Goal: Transaction & Acquisition: Book appointment/travel/reservation

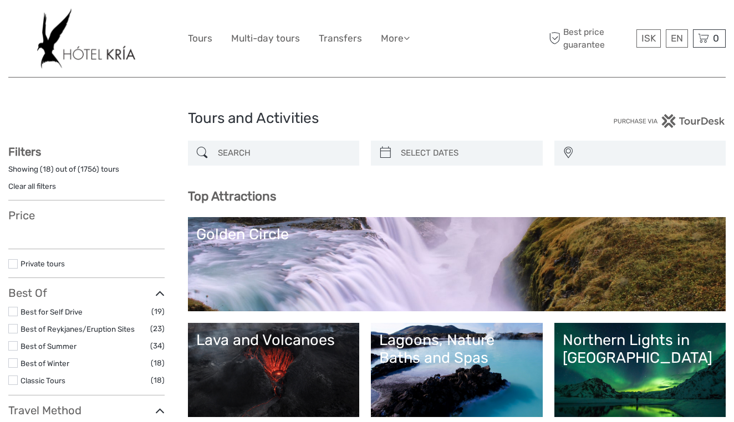
select select
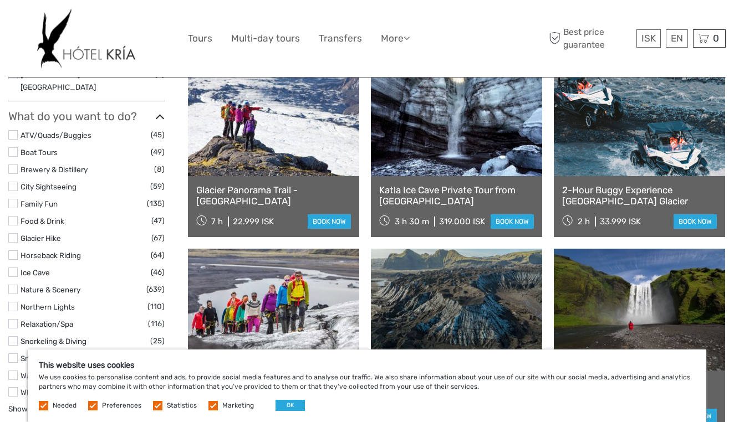
scroll to position [933, 0]
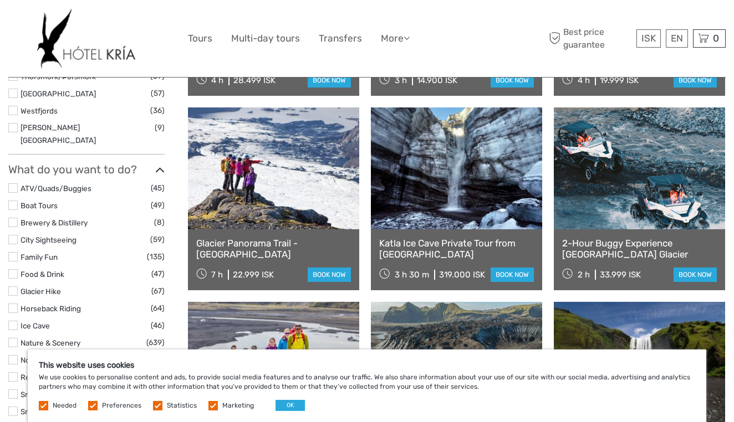
click at [440, 212] on link at bounding box center [456, 168] width 171 height 122
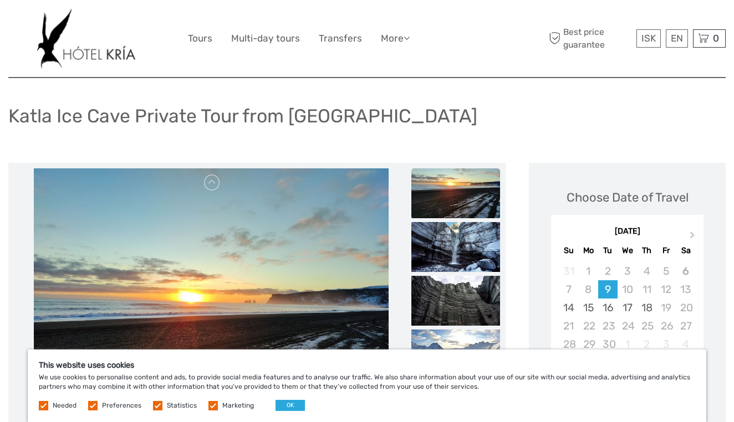
scroll to position [148, 0]
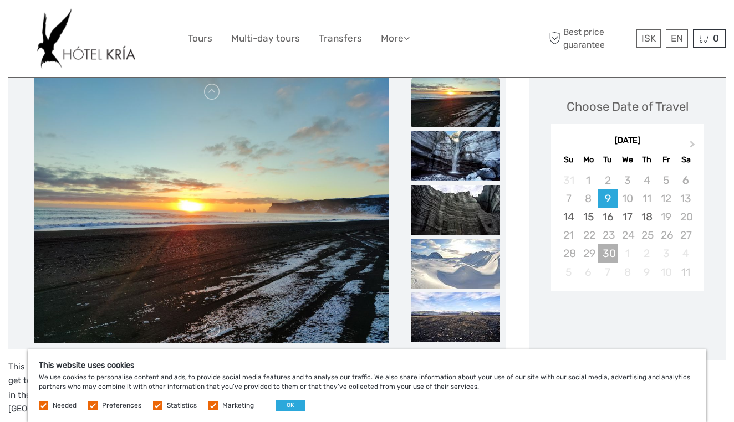
click at [604, 253] on div "30" at bounding box center [607, 253] width 19 height 18
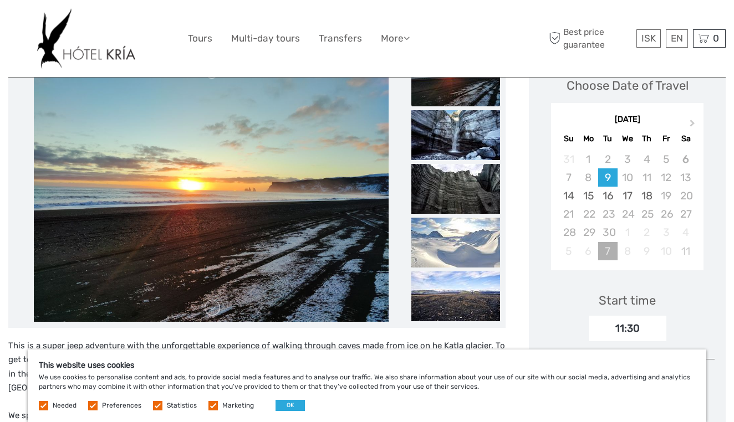
scroll to position [170, 0]
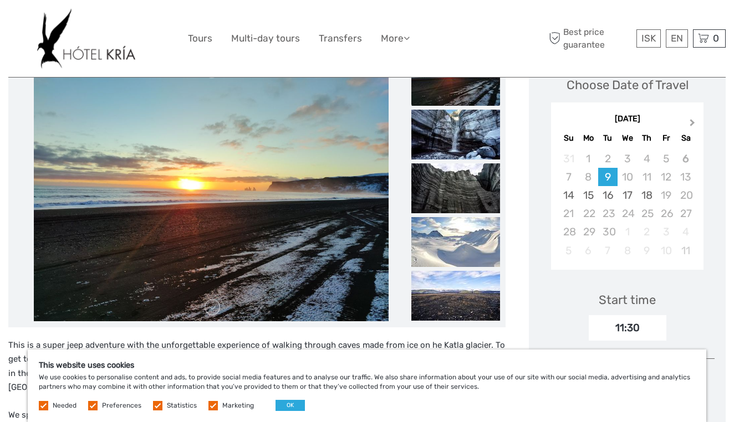
click at [692, 117] on button "Next Month" at bounding box center [693, 125] width 18 height 18
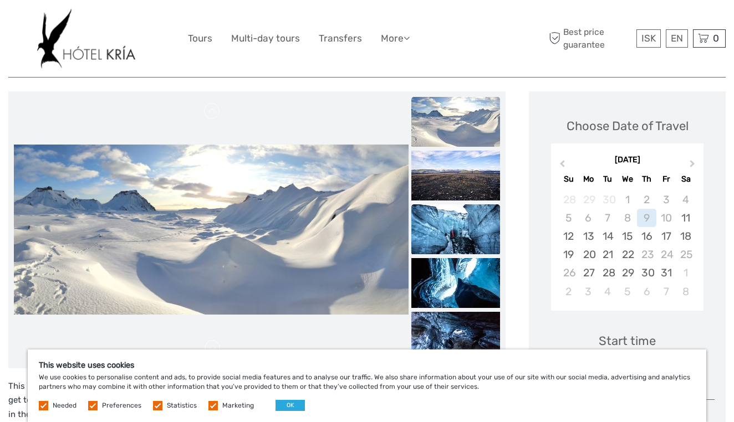
scroll to position [136, 0]
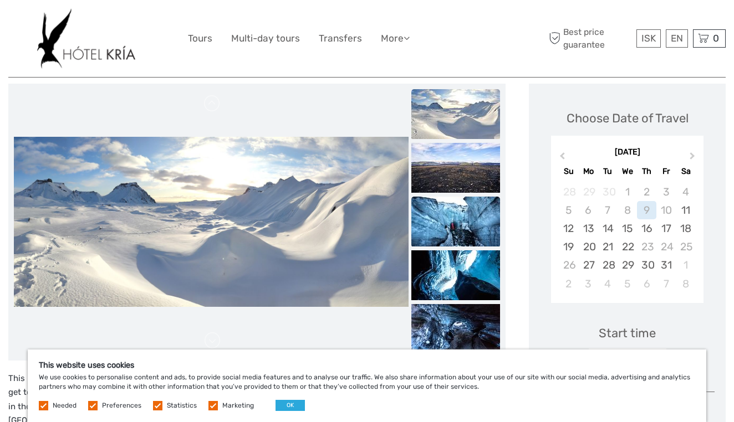
click at [462, 211] on img at bounding box center [455, 222] width 89 height 50
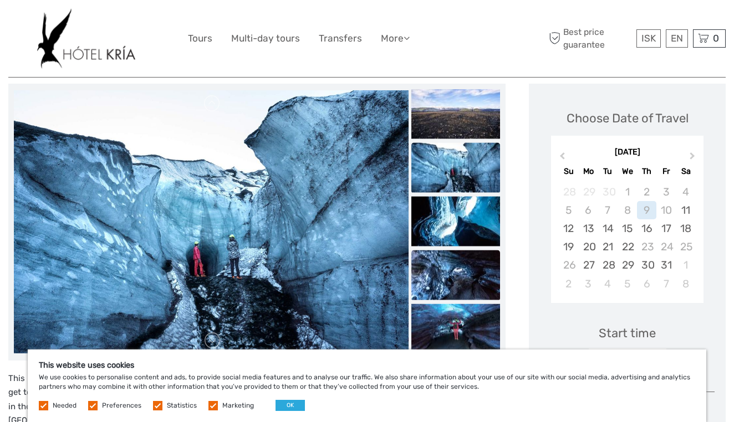
click at [460, 265] on img at bounding box center [455, 275] width 89 height 50
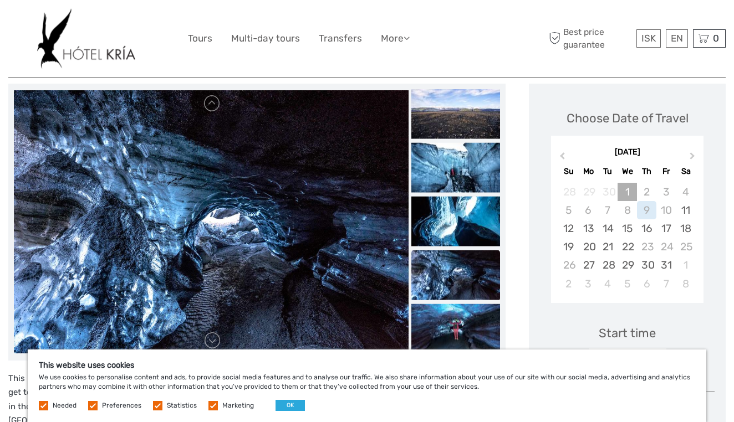
click at [628, 190] on div "1" at bounding box center [626, 192] width 19 height 18
click at [560, 155] on button "Previous Month" at bounding box center [561, 159] width 18 height 18
click at [607, 228] on div "16" at bounding box center [607, 228] width 19 height 18
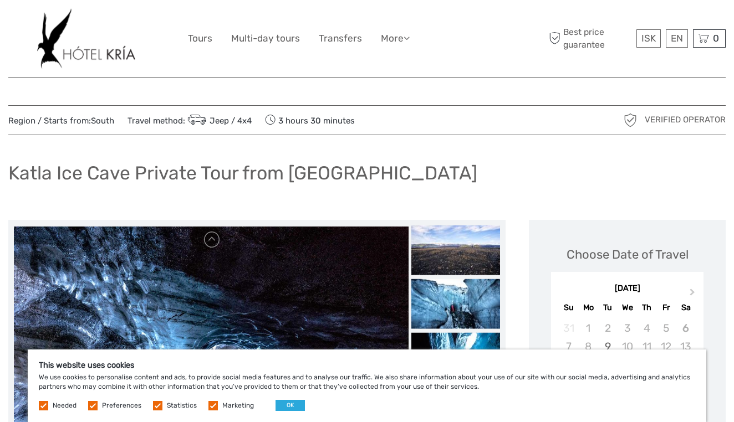
scroll to position [0, 0]
